Goal: Ask a question

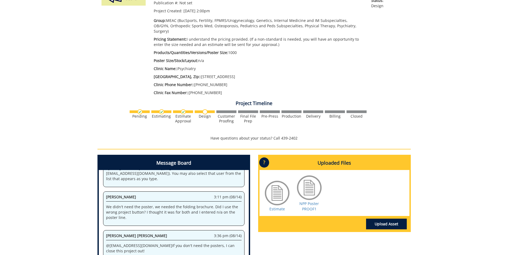
scroll to position [185, 0]
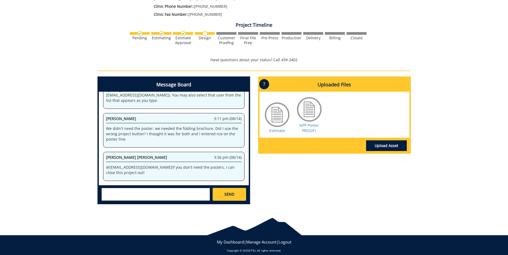
click at [146, 188] on textarea at bounding box center [155, 194] width 108 height 13
type textarea "w"
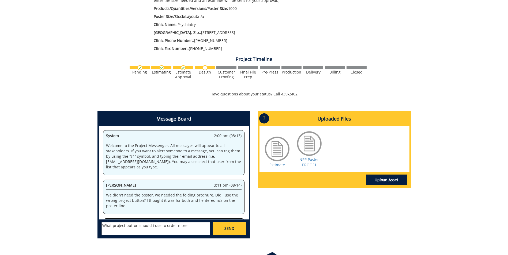
scroll to position [159, 0]
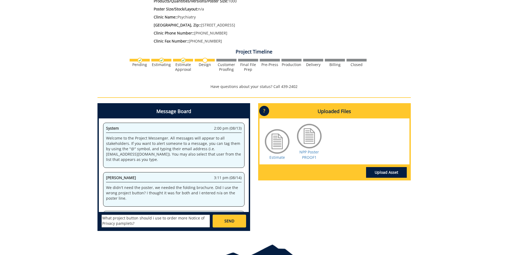
click at [132, 192] on p "We didn't need the poster, we needed the folding brochure. Did I use the wrong …" at bounding box center [173, 193] width 135 height 16
type textarea "What project button should i use to order more Notice of Privacy pamphlets?"
click at [220, 216] on link "SEND" at bounding box center [229, 221] width 33 height 13
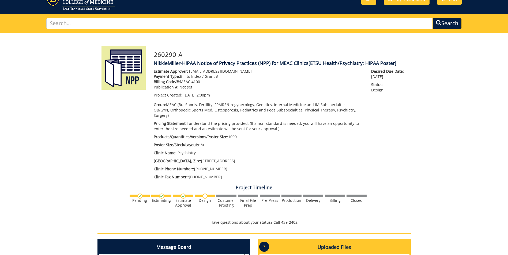
scroll to position [0, 0]
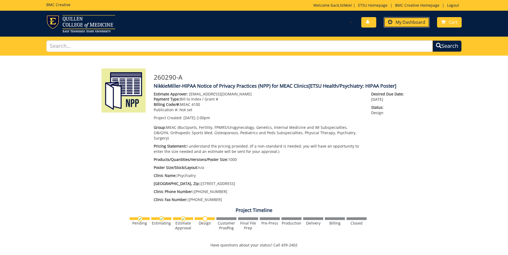
click at [411, 24] on span "My Dashboard" at bounding box center [410, 22] width 30 height 6
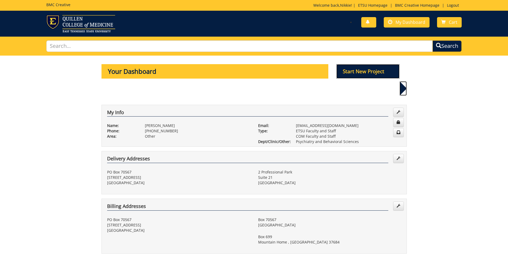
click at [366, 72] on p "Start New Project" at bounding box center [367, 71] width 63 height 14
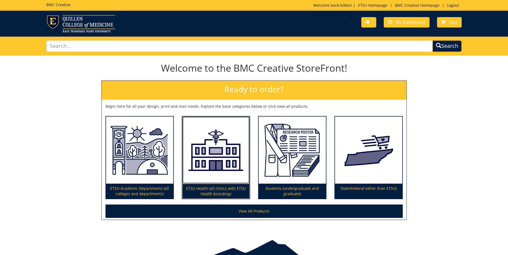
click at [221, 163] on img at bounding box center [215, 150] width 67 height 67
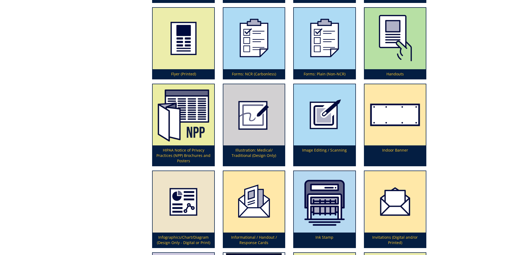
scroll to position [749, 0]
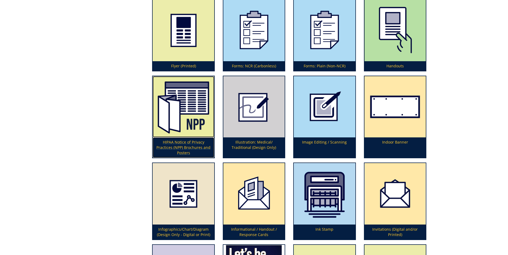
click at [195, 141] on p "HIPAA Notice of Privacy Practices (NPP) Brochures and Posters" at bounding box center [183, 148] width 61 height 20
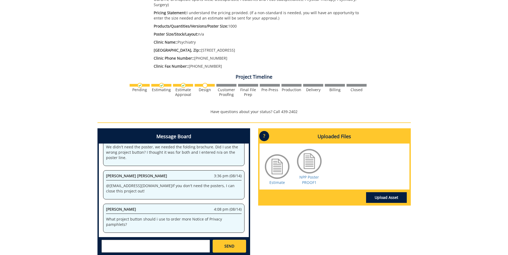
scroll to position [134, 0]
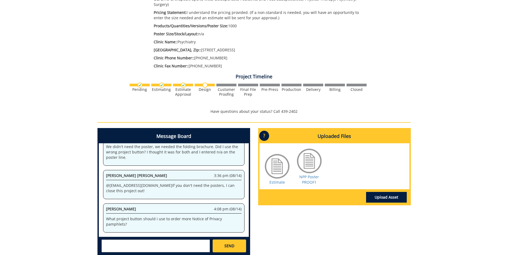
click at [162, 240] on textarea at bounding box center [155, 246] width 108 height 13
type textarea "I looked again and the project button says Notice of Privacy brochures or poste…"
click at [235, 242] on link "SEND" at bounding box center [229, 246] width 33 height 13
